Goal: Task Accomplishment & Management: Manage account settings

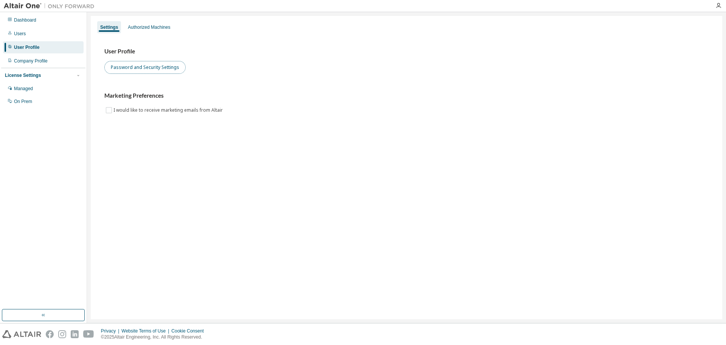
click at [135, 64] on button "Password and Security Settings" at bounding box center [144, 67] width 81 height 13
